Goal: Information Seeking & Learning: Learn about a topic

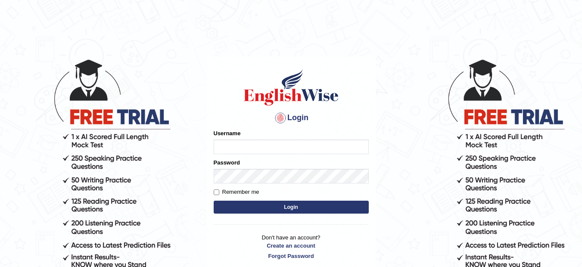
type input "lambertayeligiliga_Englishwise"
click at [288, 208] on button "Login" at bounding box center [291, 207] width 155 height 13
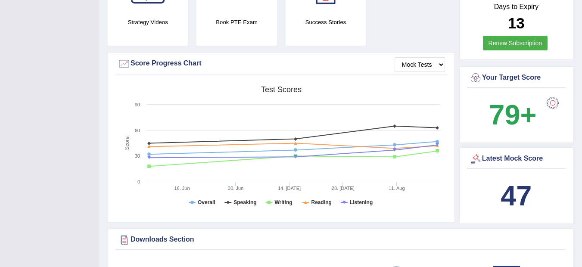
scroll to position [230, 0]
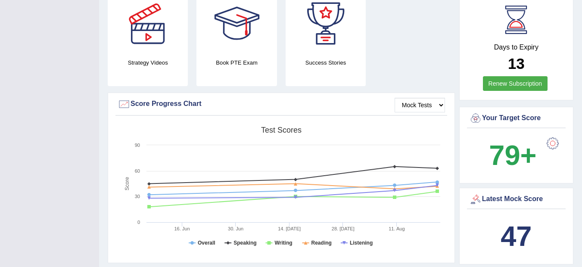
click at [512, 221] on b "47" at bounding box center [516, 236] width 31 height 31
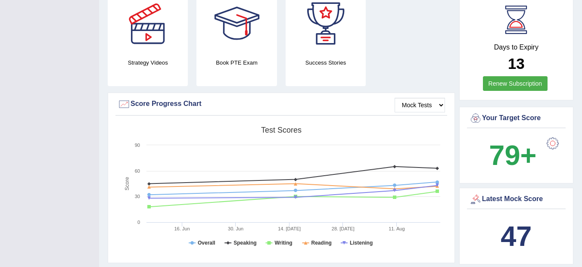
click at [512, 221] on b "47" at bounding box center [516, 236] width 31 height 31
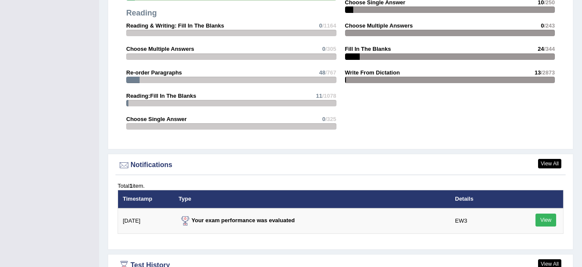
scroll to position [971, 0]
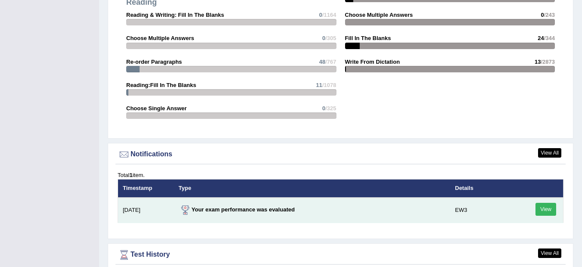
click at [526, 198] on td "View" at bounding box center [538, 210] width 52 height 25
click at [548, 203] on link "View" at bounding box center [546, 209] width 21 height 13
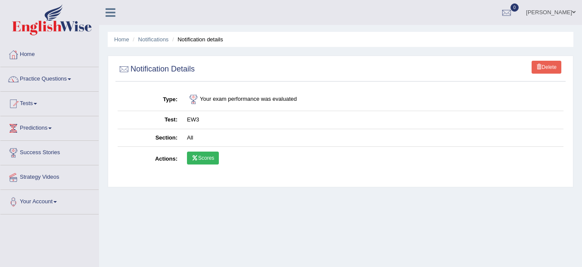
click at [197, 159] on icon at bounding box center [195, 158] width 6 height 5
click at [128, 41] on link "Home" at bounding box center [121, 39] width 15 height 6
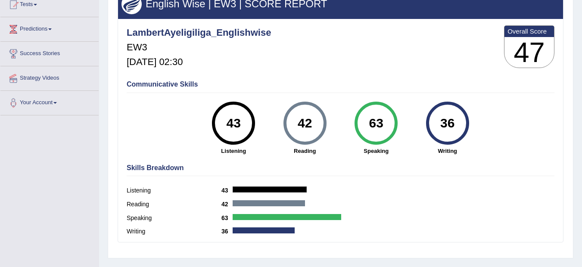
scroll to position [103, 0]
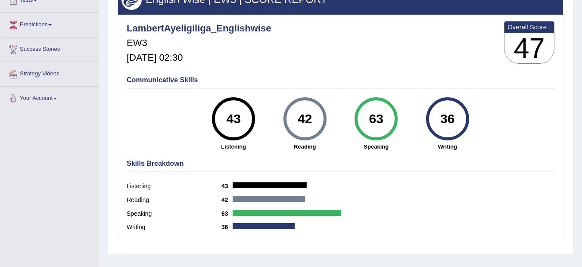
click at [134, 187] on label "Listening" at bounding box center [174, 186] width 95 height 9
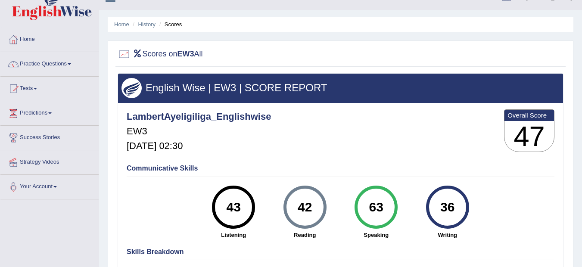
scroll to position [0, 0]
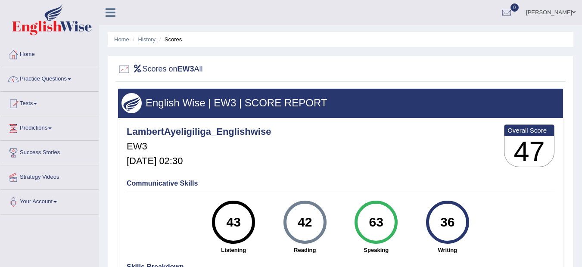
click at [146, 38] on link "History" at bounding box center [146, 39] width 17 height 6
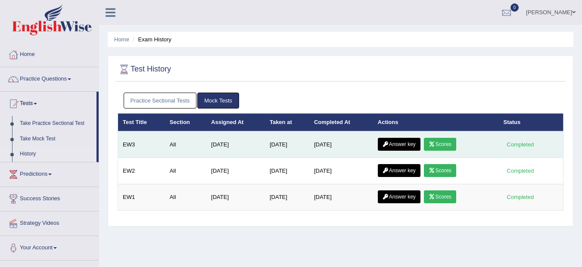
click at [396, 143] on link "Answer key" at bounding box center [399, 144] width 43 height 13
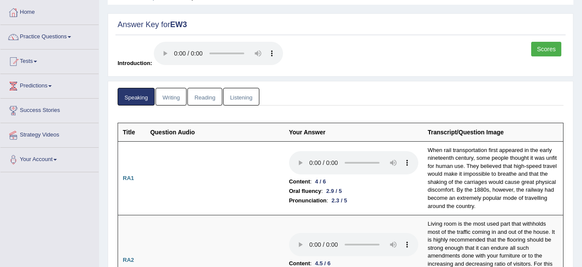
click at [582, 225] on html "Toggle navigation Home Practice Questions Speaking Practice Read Aloud Repeat S…" at bounding box center [291, 91] width 582 height 267
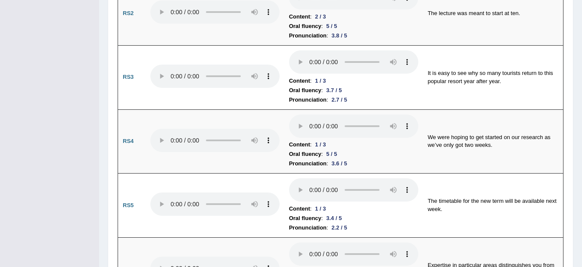
scroll to position [689, 0]
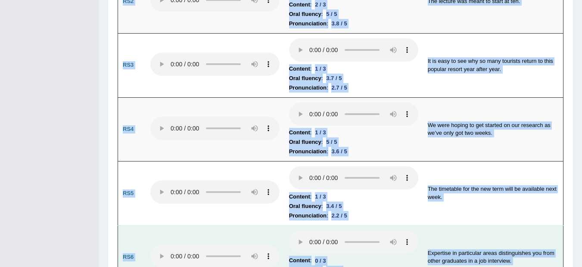
click at [422, 263] on td "Content : 0 / 3 Oral fluency : 3.3 / 5 Pronunciation : 1.7 / 5" at bounding box center [353, 257] width 139 height 64
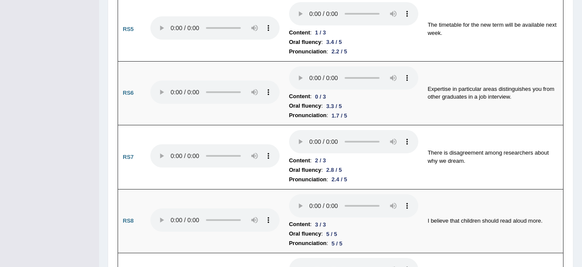
scroll to position [862, 0]
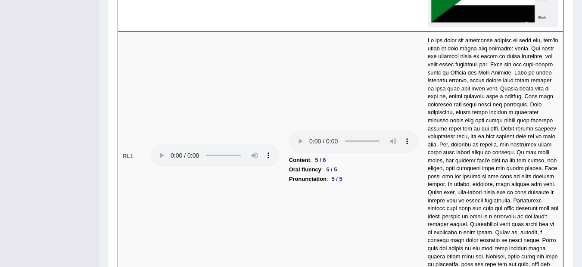
scroll to position [1827, 0]
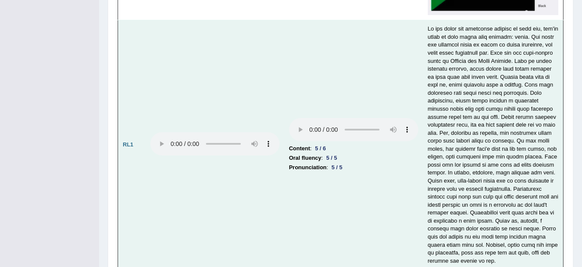
click at [390, 193] on td "Content : 5 / 6 Oral fluency : 5 / 5 Pronunciation : 5 / 5" at bounding box center [353, 145] width 139 height 250
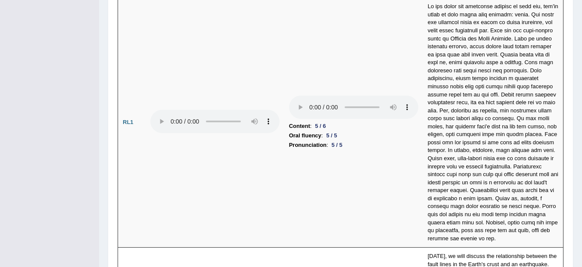
scroll to position [1844, 0]
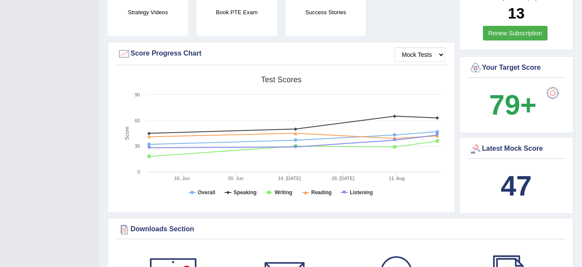
scroll to position [241, 0]
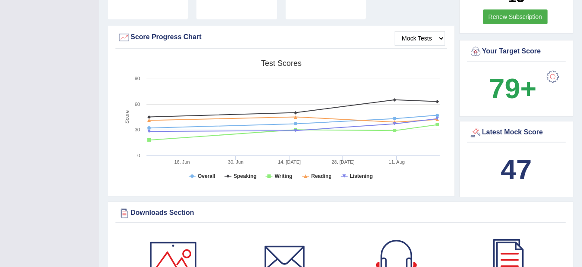
click at [515, 162] on b "47" at bounding box center [516, 169] width 31 height 31
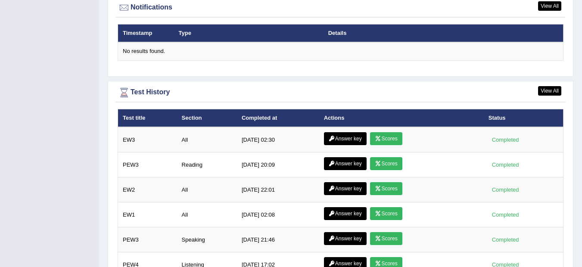
scroll to position [1074, 0]
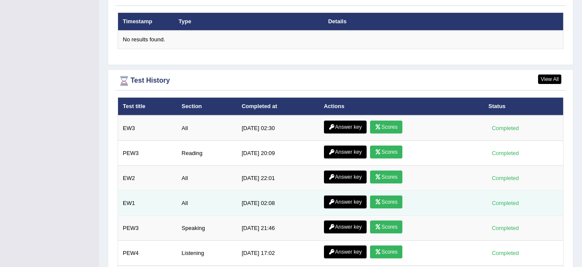
click at [391, 196] on link "Scores" at bounding box center [386, 202] width 32 height 13
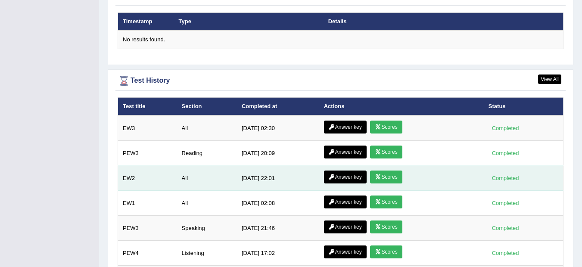
click at [385, 171] on link "Scores" at bounding box center [386, 177] width 32 height 13
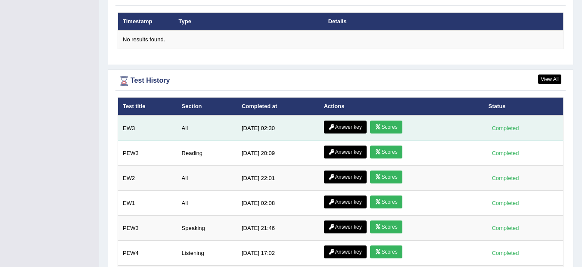
click at [383, 121] on link "Scores" at bounding box center [386, 127] width 32 height 13
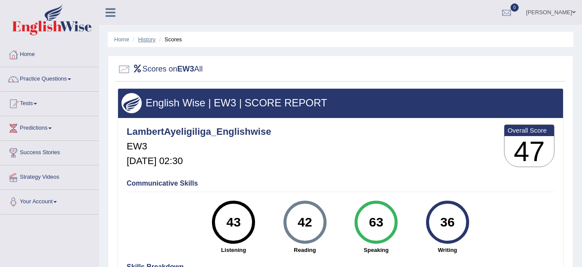
click at [151, 37] on link "History" at bounding box center [146, 39] width 17 height 6
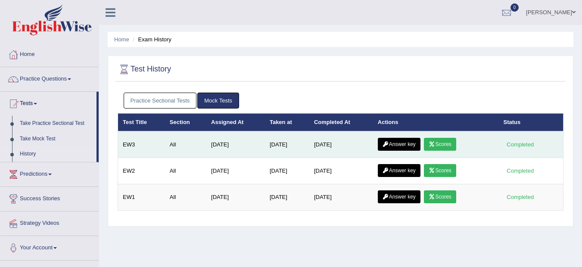
click at [396, 141] on link "Answer key" at bounding box center [399, 144] width 43 height 13
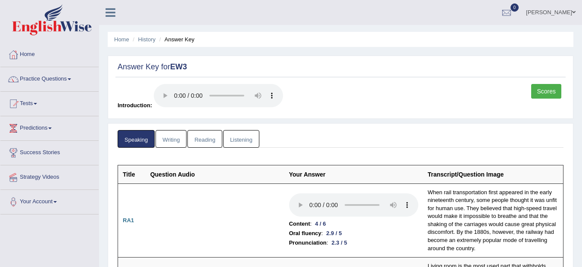
click at [176, 138] on link "Writing" at bounding box center [171, 139] width 31 height 18
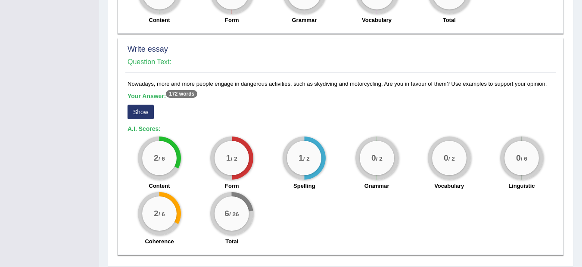
scroll to position [707, 0]
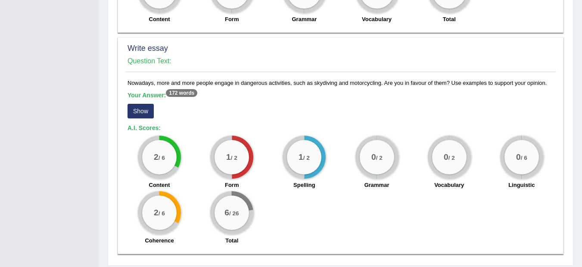
click at [197, 89] on sup "172 words" at bounding box center [181, 93] width 31 height 8
click at [189, 89] on sup "172 words" at bounding box center [181, 93] width 31 height 8
click at [180, 89] on sup "172 words" at bounding box center [181, 93] width 31 height 8
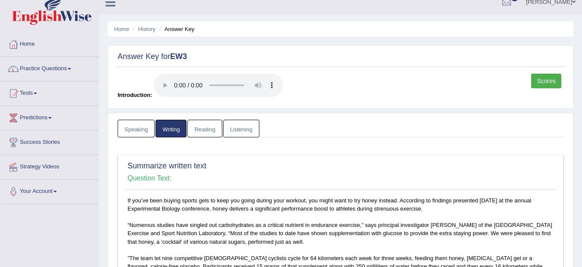
scroll to position [0, 0]
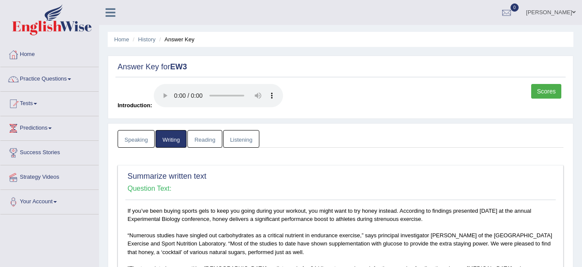
click at [209, 140] on link "Reading" at bounding box center [204, 139] width 34 height 18
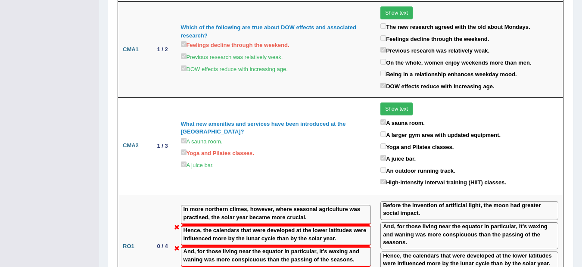
scroll to position [947, 0]
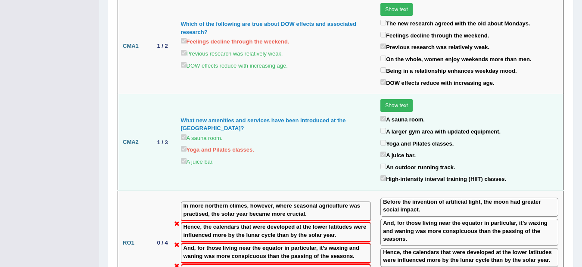
drag, startPoint x: 583, startPoint y: 262, endPoint x: 295, endPoint y: 151, distance: 309.0
click at [295, 156] on div "A juice bar." at bounding box center [276, 162] width 190 height 12
click at [339, 133] on div "A sauna room." at bounding box center [276, 139] width 190 height 12
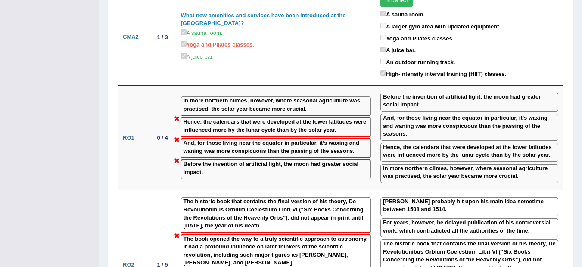
scroll to position [1051, 0]
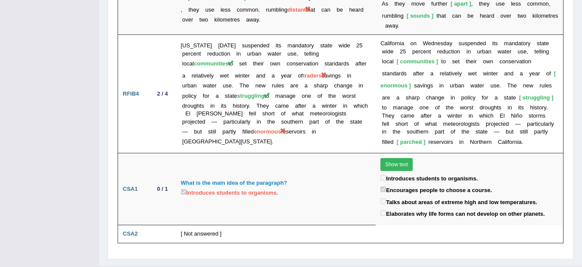
scroll to position [1729, 0]
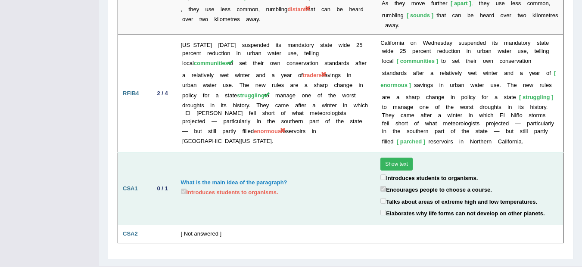
click at [390, 158] on button "Show text" at bounding box center [396, 164] width 32 height 13
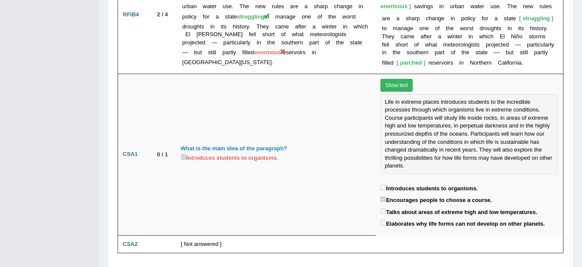
scroll to position [1810, 0]
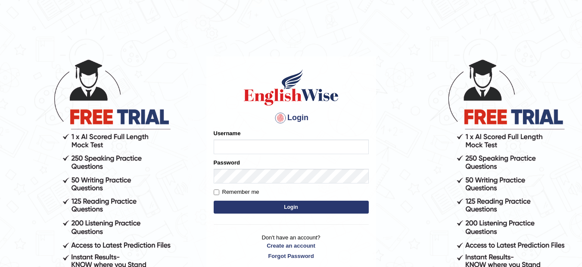
type input "lambertayeligiliga_Englishwise"
click at [252, 206] on button "Login" at bounding box center [291, 207] width 155 height 13
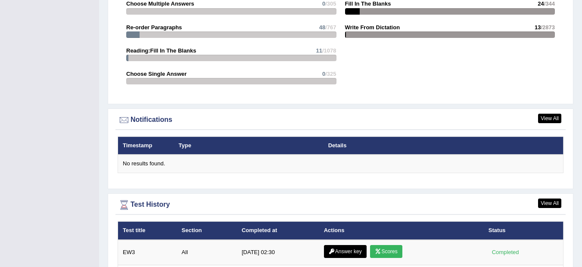
scroll to position [1034, 0]
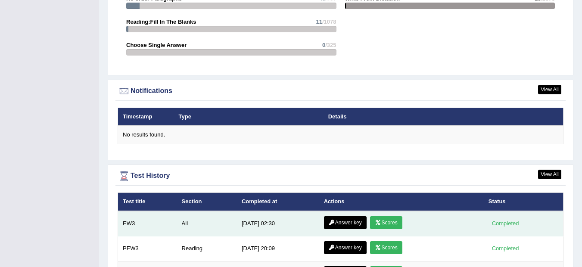
click at [353, 216] on link "Answer key" at bounding box center [345, 222] width 43 height 13
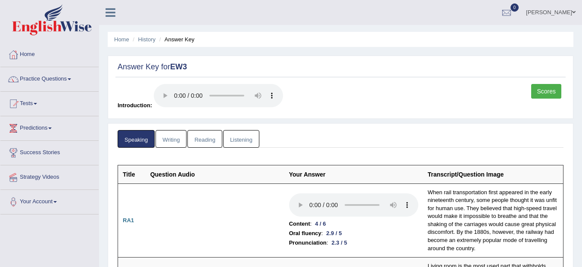
click at [210, 140] on link "Reading" at bounding box center [204, 139] width 34 height 18
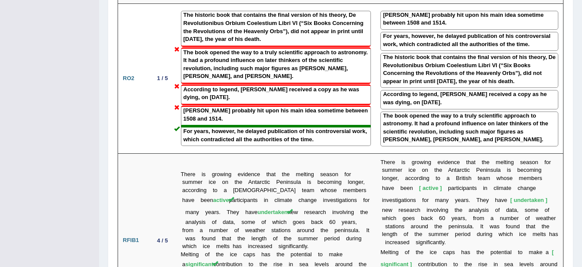
scroll to position [1247, 0]
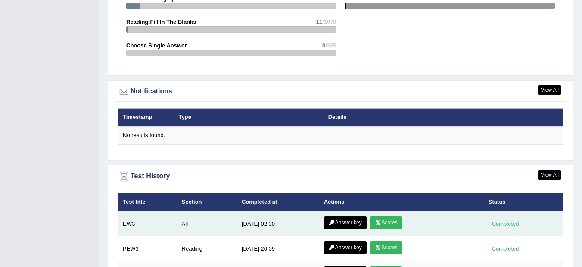
click at [337, 216] on link "Answer key" at bounding box center [345, 222] width 43 height 13
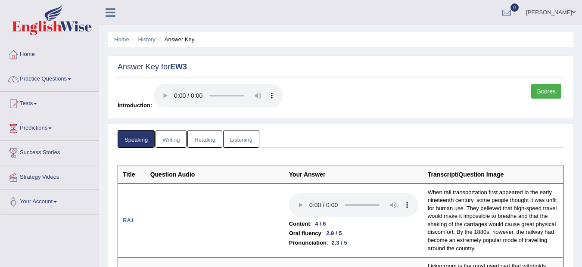
click at [242, 136] on link "Listening" at bounding box center [241, 139] width 36 height 18
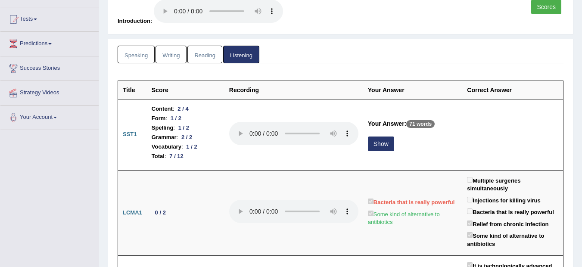
scroll to position [86, 0]
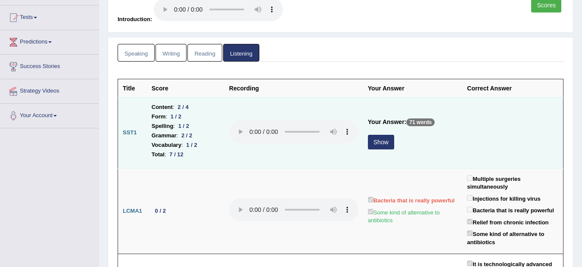
click at [419, 122] on p "71 words" at bounding box center [420, 122] width 28 height 8
click at [375, 143] on button "Show" at bounding box center [381, 142] width 26 height 15
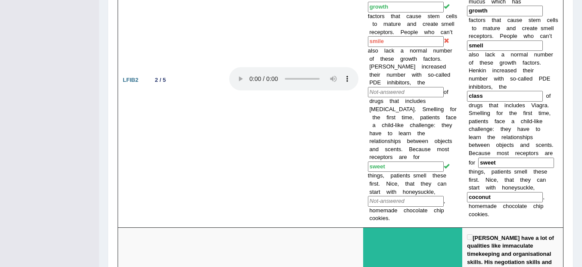
scroll to position [936, 0]
